Goal: Transaction & Acquisition: Purchase product/service

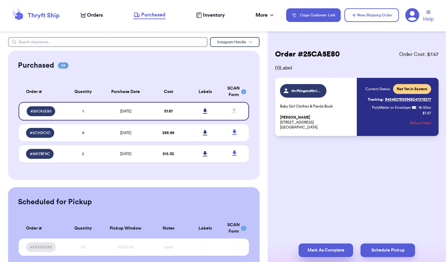
click at [326, 249] on button "Mark As Complete" at bounding box center [325, 251] width 54 height 14
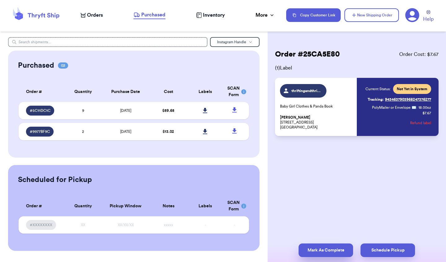
click at [322, 253] on button "Mark As Complete" at bounding box center [325, 251] width 54 height 14
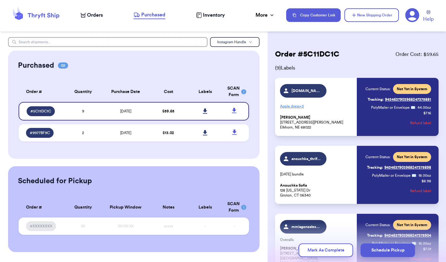
click at [322, 253] on button "Mark As Complete" at bounding box center [325, 251] width 54 height 14
click at [322, 249] on button "Mark As Complete" at bounding box center [325, 251] width 54 height 14
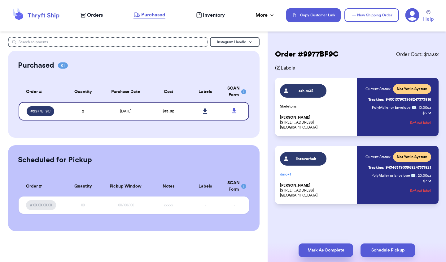
click at [323, 249] on button "Mark As Complete" at bounding box center [325, 251] width 54 height 14
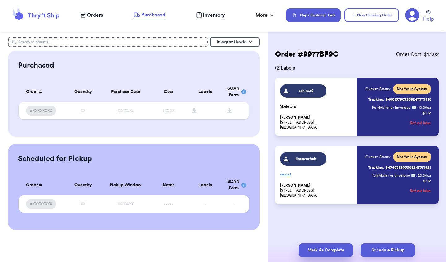
click at [325, 250] on button "Mark As Complete" at bounding box center [325, 251] width 54 height 14
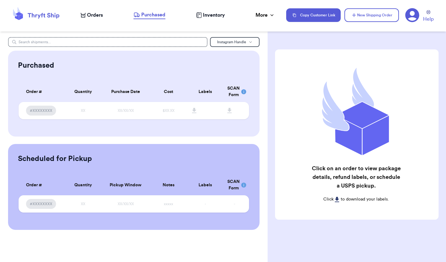
click at [94, 15] on span "Orders" at bounding box center [95, 14] width 16 height 7
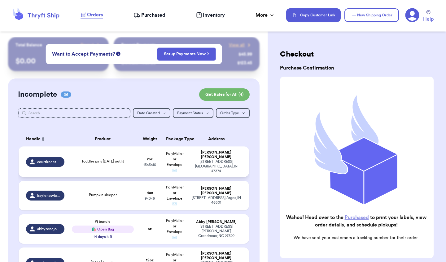
click at [216, 166] on div "[STREET_ADDRESS]" at bounding box center [216, 167] width 51 height 14
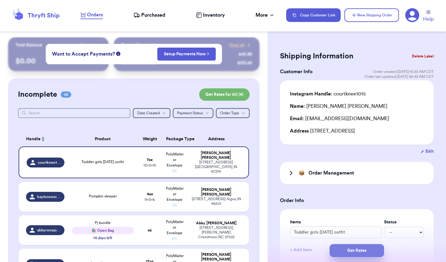
click at [355, 251] on button "Get Rates" at bounding box center [356, 250] width 54 height 13
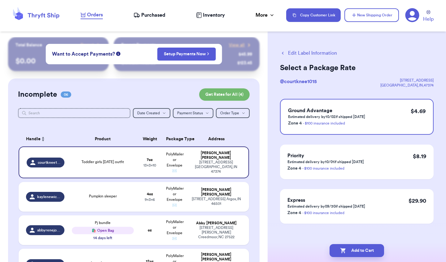
click at [355, 251] on button "Add to Cart" at bounding box center [356, 250] width 54 height 13
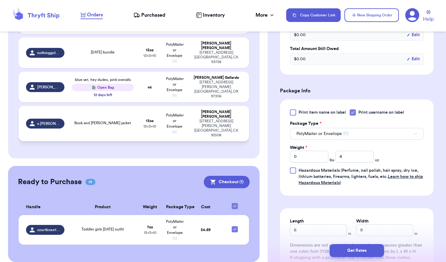
scroll to position [177, 0]
click at [231, 176] on button "Checkout ( 1 )" at bounding box center [227, 182] width 46 height 12
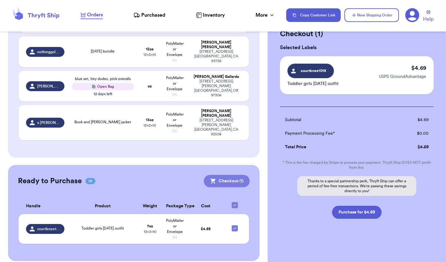
scroll to position [20, 0]
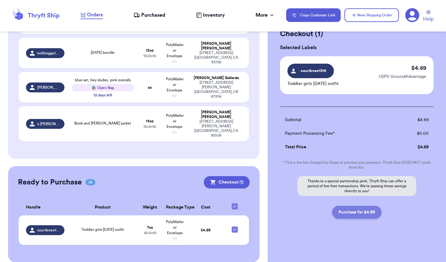
click at [371, 213] on button "Purchase for $4.69" at bounding box center [357, 212] width 50 height 13
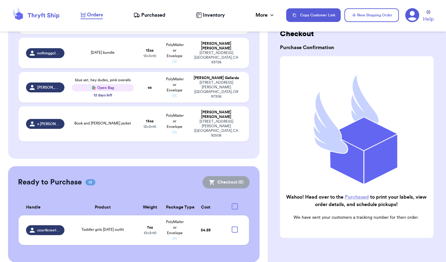
checkbox input "false"
checkbox input "true"
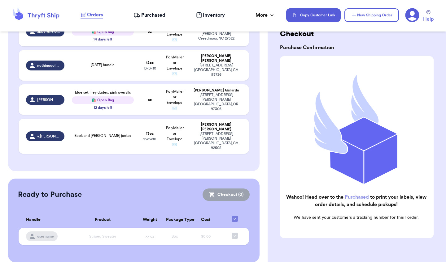
click at [155, 14] on span "Purchased" at bounding box center [153, 14] width 24 height 7
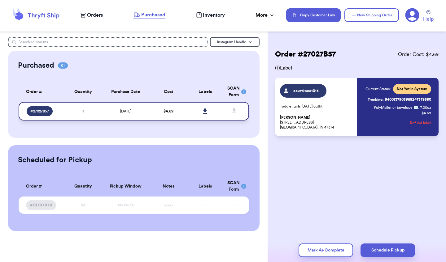
click at [205, 114] on icon at bounding box center [205, 111] width 4 height 5
